Goal: Navigation & Orientation: Find specific page/section

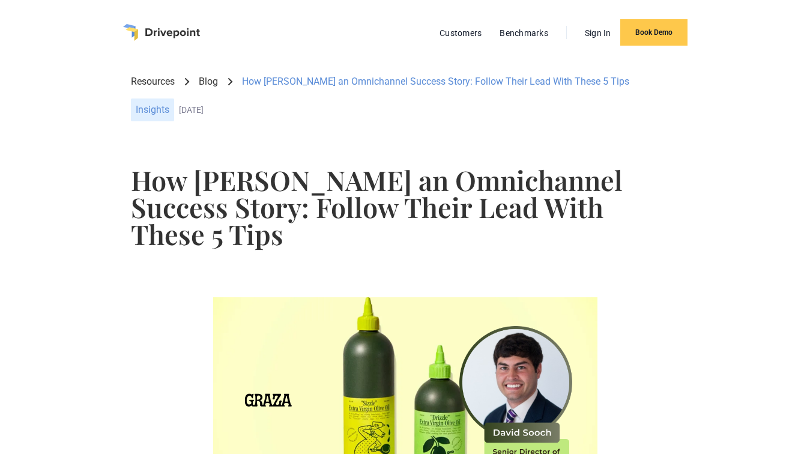
click at [123, 36] on img "home" at bounding box center [161, 32] width 77 height 17
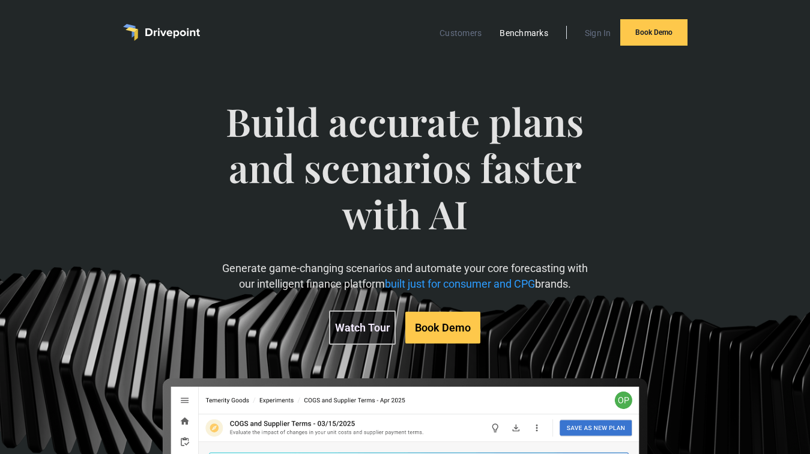
click at [532, 29] on link "Benchmarks" at bounding box center [523, 33] width 61 height 16
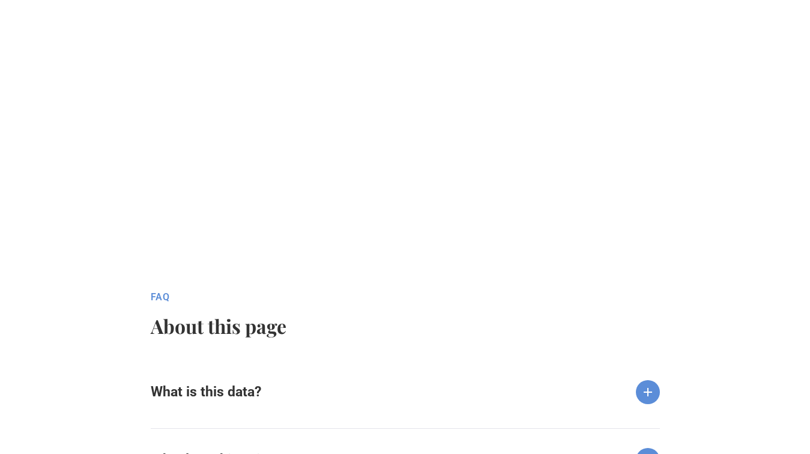
scroll to position [1015, 0]
